Goal: Information Seeking & Learning: Find specific fact

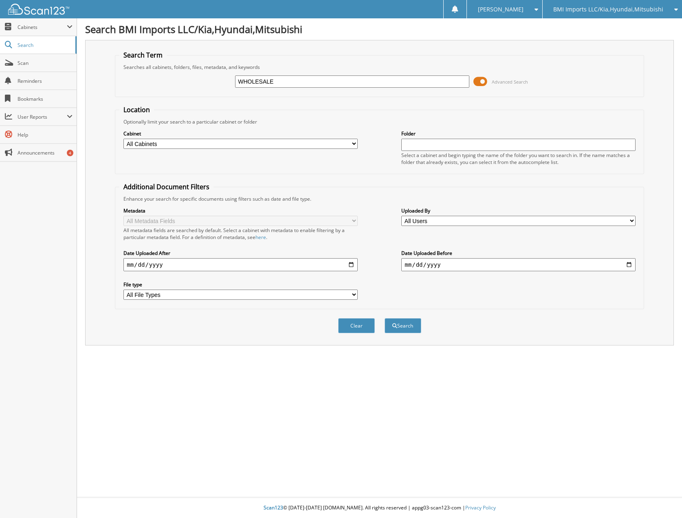
type input "WHOLESALE"
click at [385, 318] on button "Search" at bounding box center [403, 325] width 37 height 15
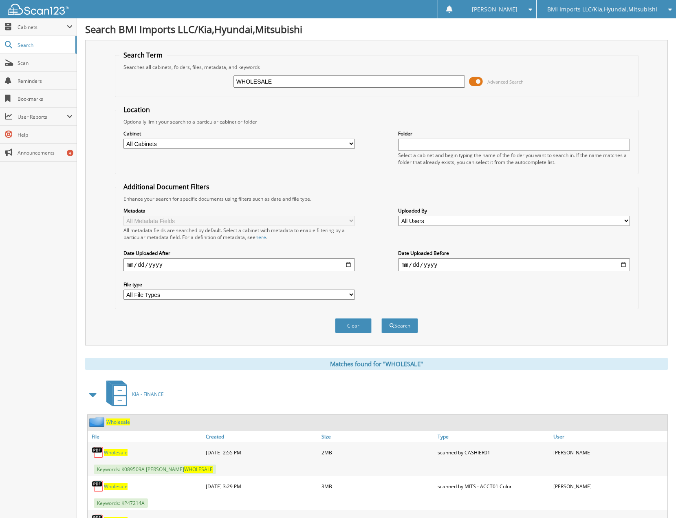
click at [279, 84] on input "WHOLESALE" at bounding box center [349, 81] width 231 height 12
type input "H309584T"
click at [381, 318] on button "Search" at bounding box center [399, 325] width 37 height 15
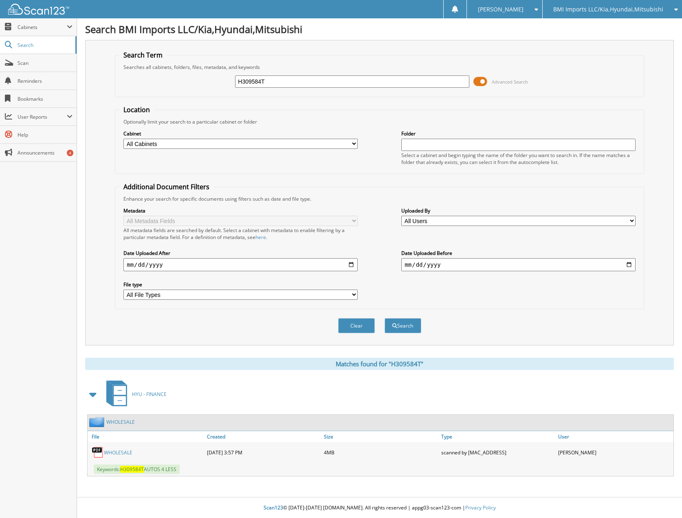
click at [115, 453] on link "WHOLESALE" at bounding box center [118, 452] width 29 height 7
